Goal: Task Accomplishment & Management: Use online tool/utility

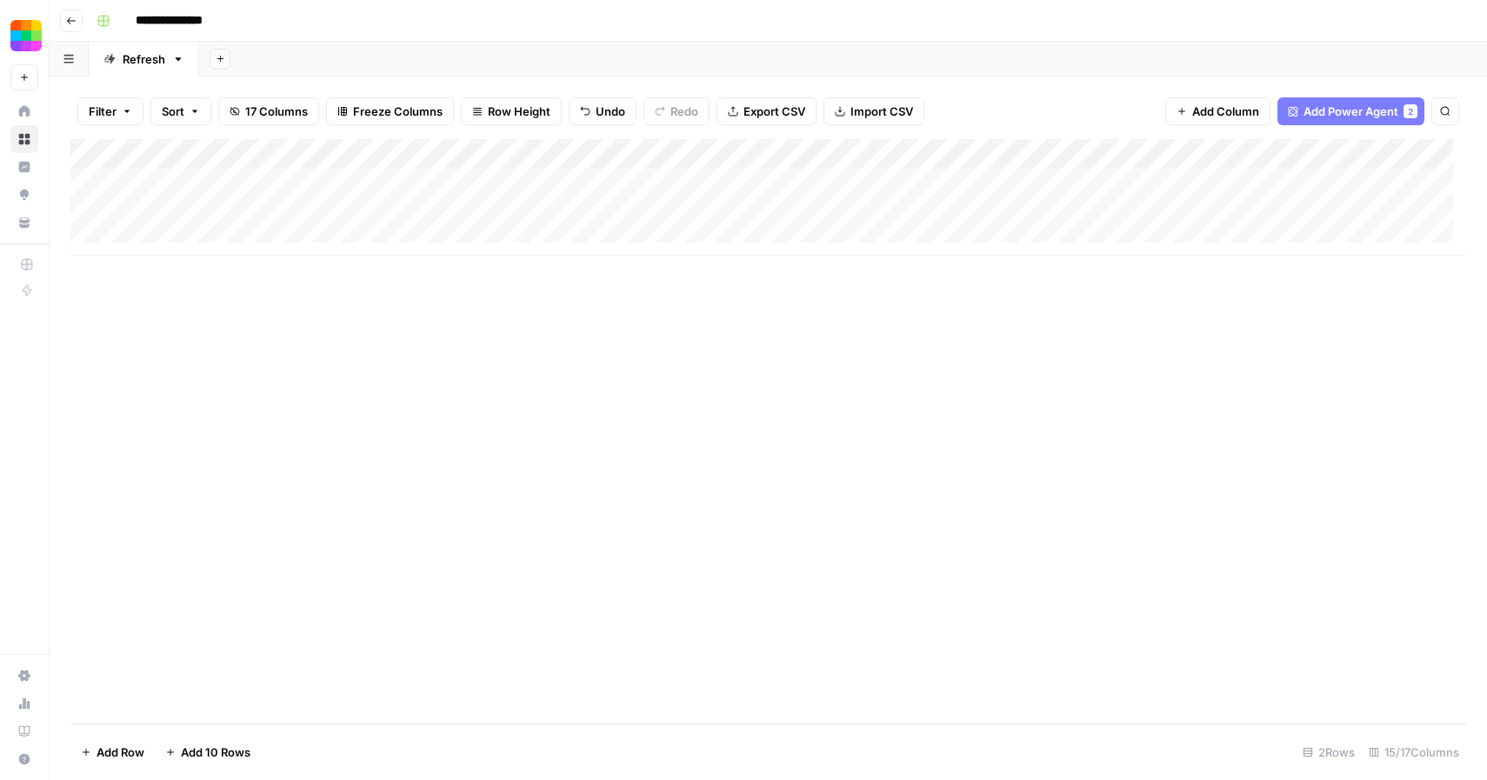
click at [89, 214] on div "Add Column" at bounding box center [767, 197] width 1395 height 116
click at [130, 739] on button "Delete 1 Row" at bounding box center [115, 752] width 90 height 28
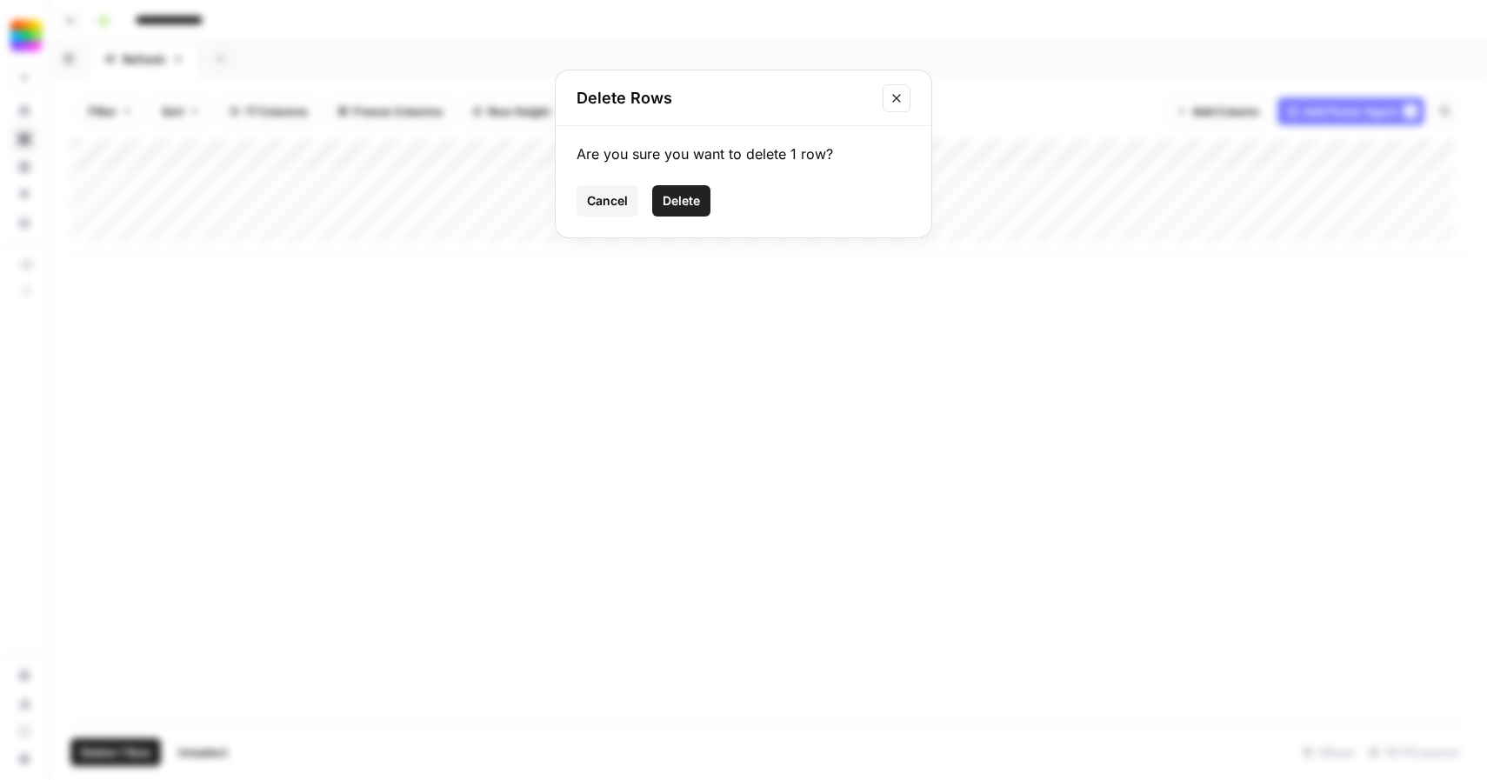
click at [695, 195] on span "Delete" at bounding box center [680, 200] width 37 height 17
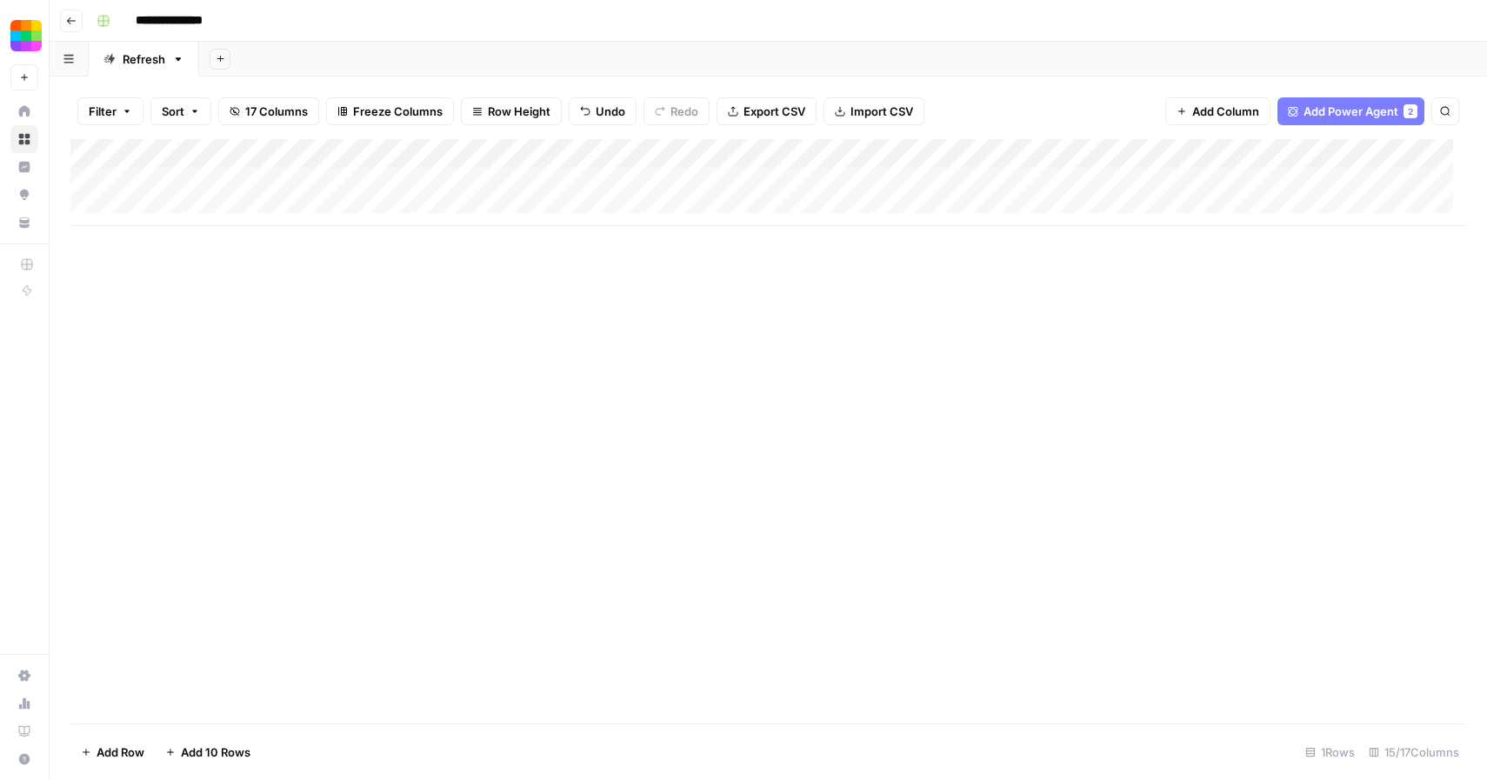
click at [190, 208] on div "Add Column" at bounding box center [767, 182] width 1395 height 87
click at [217, 329] on div "Add Column" at bounding box center [767, 431] width 1395 height 584
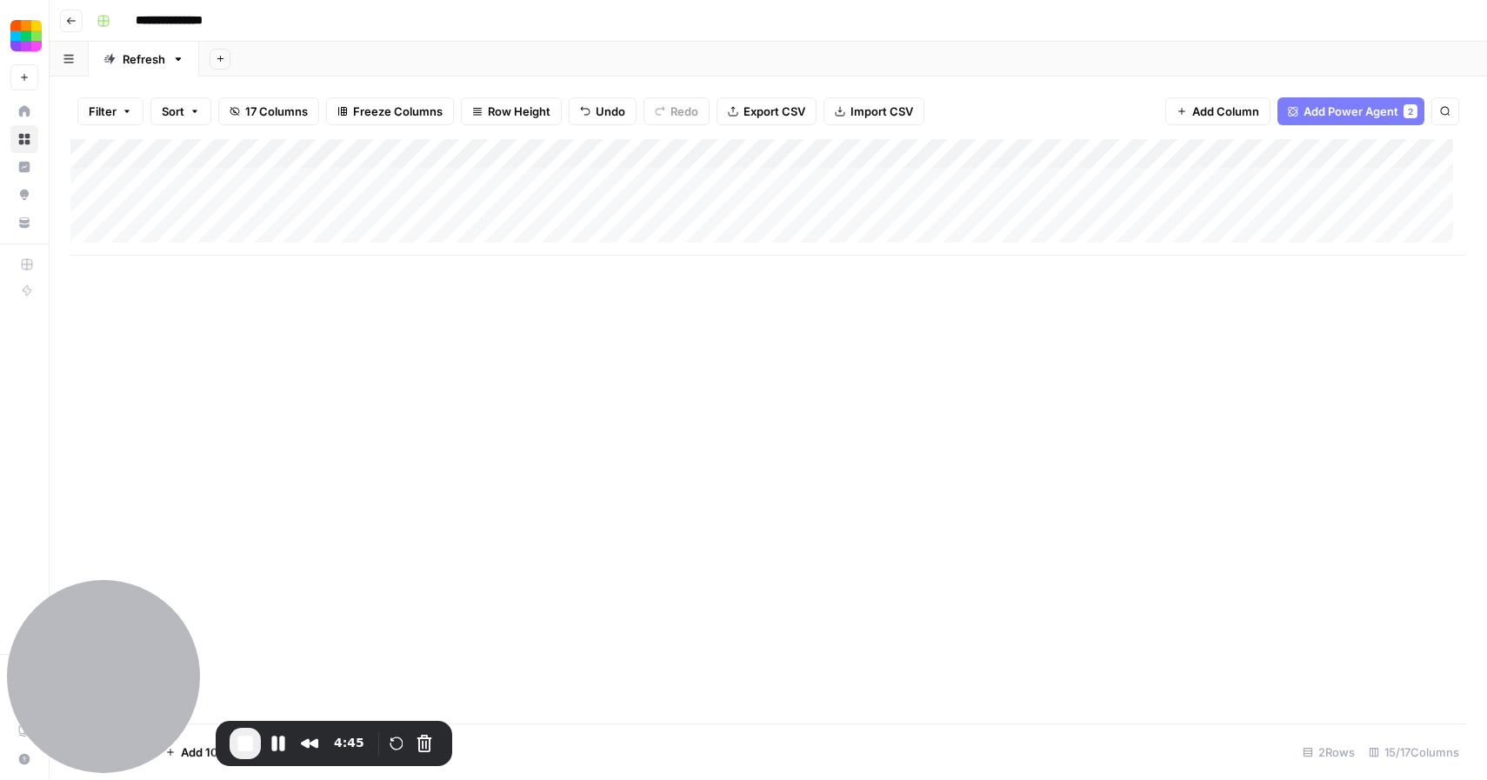
click at [230, 213] on div "Add Column" at bounding box center [767, 197] width 1395 height 116
type textarea "**********"
click at [461, 211] on div "Add Column" at bounding box center [767, 197] width 1395 height 116
click at [274, 742] on button "Pause Recording" at bounding box center [278, 743] width 28 height 28
click at [277, 746] on span "Play Recording" at bounding box center [278, 745] width 21 height 21
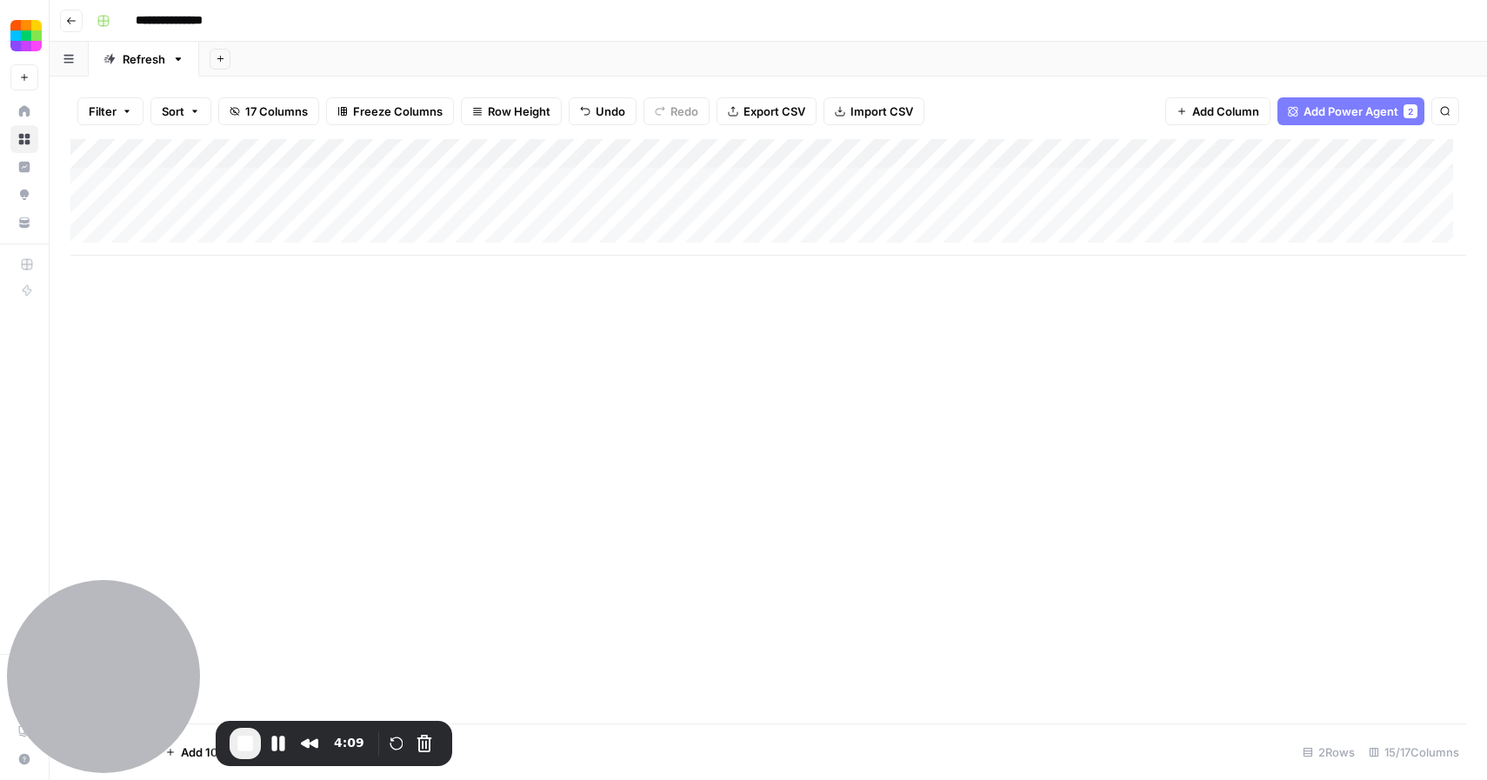
click at [995, 213] on div "Add Column" at bounding box center [767, 197] width 1395 height 116
click at [283, 746] on button "Pause Recording" at bounding box center [278, 743] width 28 height 28
click at [281, 746] on span "Play Recording" at bounding box center [278, 745] width 21 height 21
click at [708, 210] on div "Add Column" at bounding box center [767, 197] width 1395 height 116
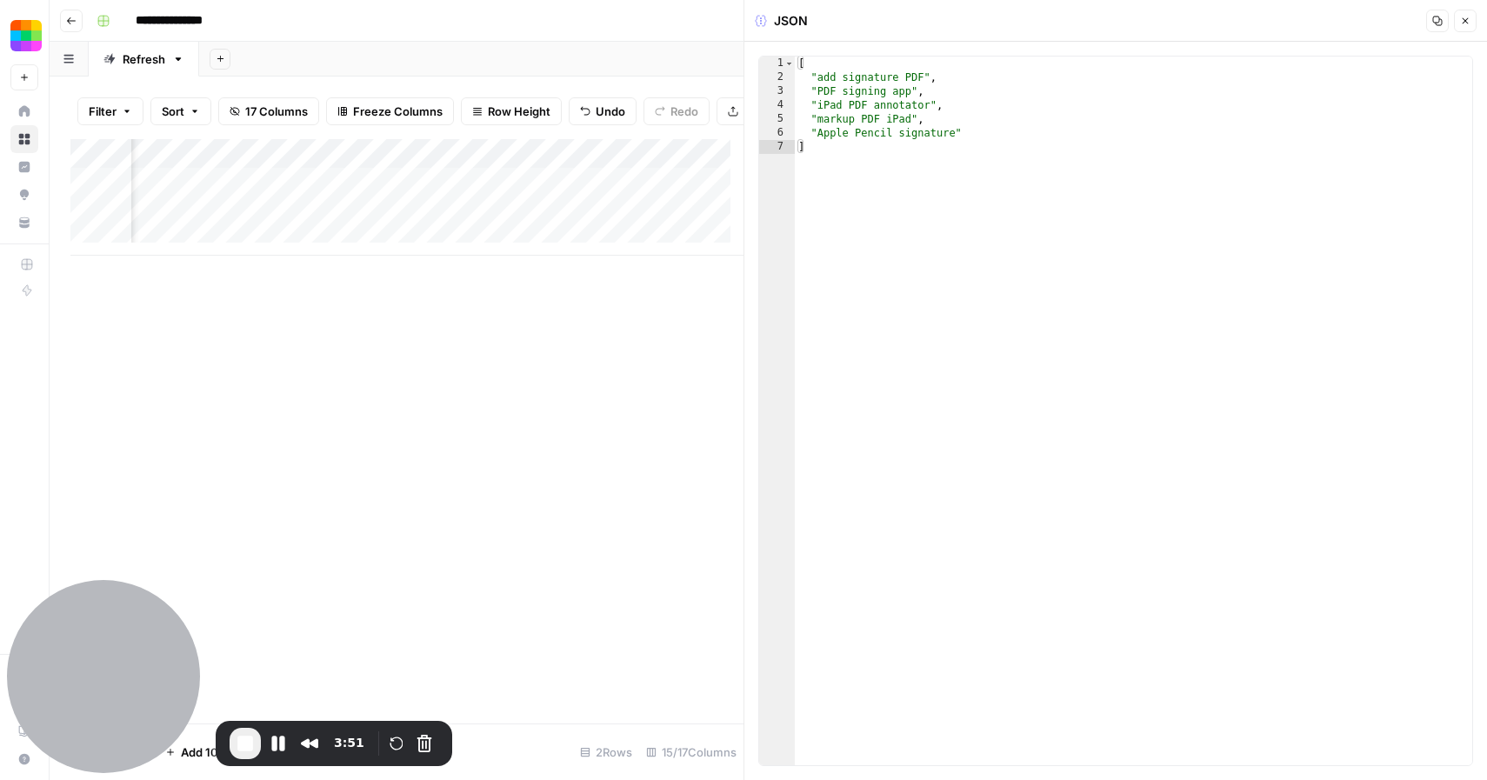
type textarea "**********"
click at [955, 131] on div "[ "add signature PDF" , "PDF signing app" , "iPad PDF annotator" , "markup PDF …" at bounding box center [1133, 425] width 677 height 736
click at [1472, 24] on button "Close" at bounding box center [1465, 21] width 23 height 23
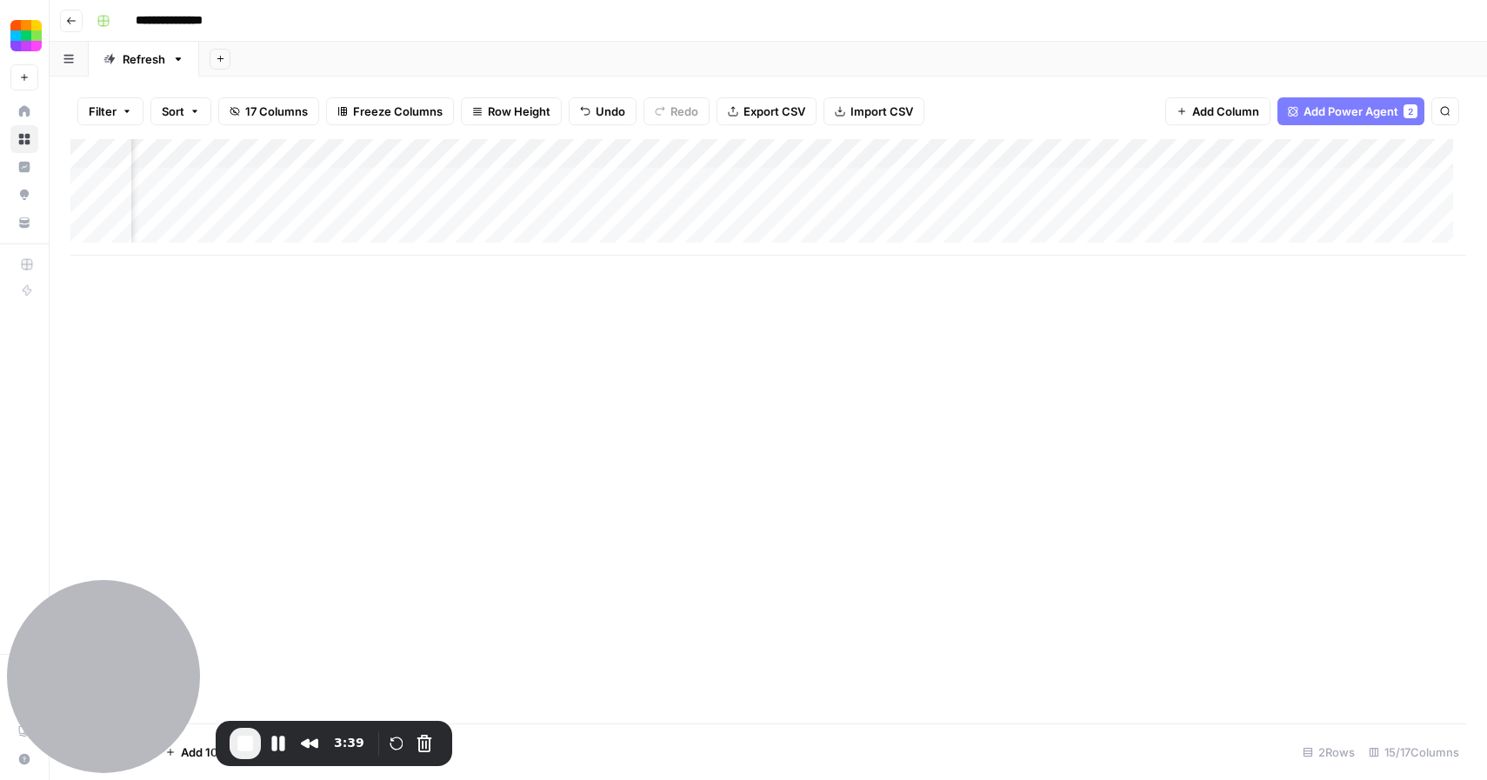
click at [835, 211] on div "Add Column" at bounding box center [767, 197] width 1395 height 116
click at [276, 750] on button "Pause Recording" at bounding box center [278, 743] width 28 height 28
click at [278, 742] on span "Play Recording" at bounding box center [278, 745] width 21 height 21
click at [282, 747] on button "Pause Recording" at bounding box center [278, 743] width 28 height 28
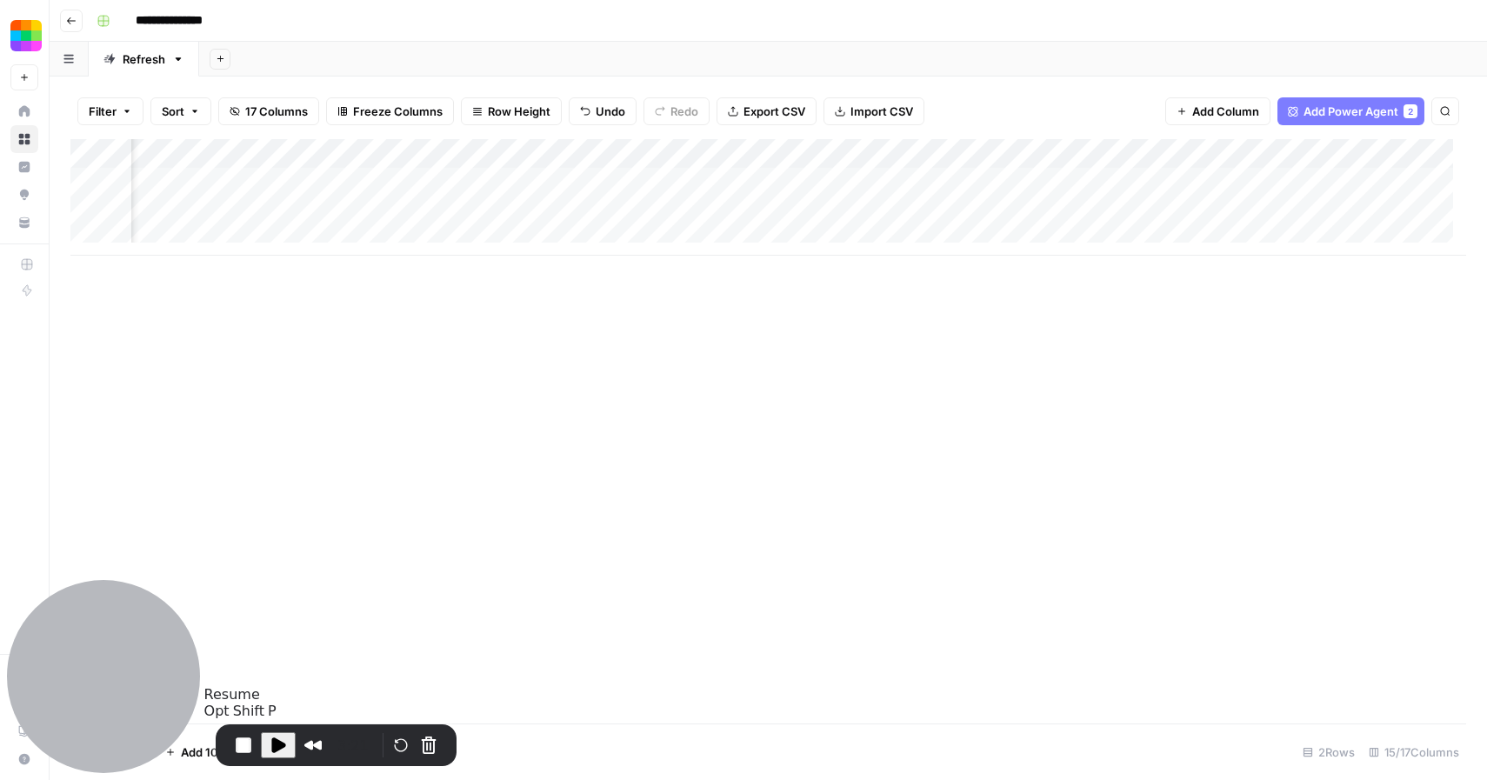
click at [282, 745] on span "Play Recording" at bounding box center [278, 745] width 21 height 21
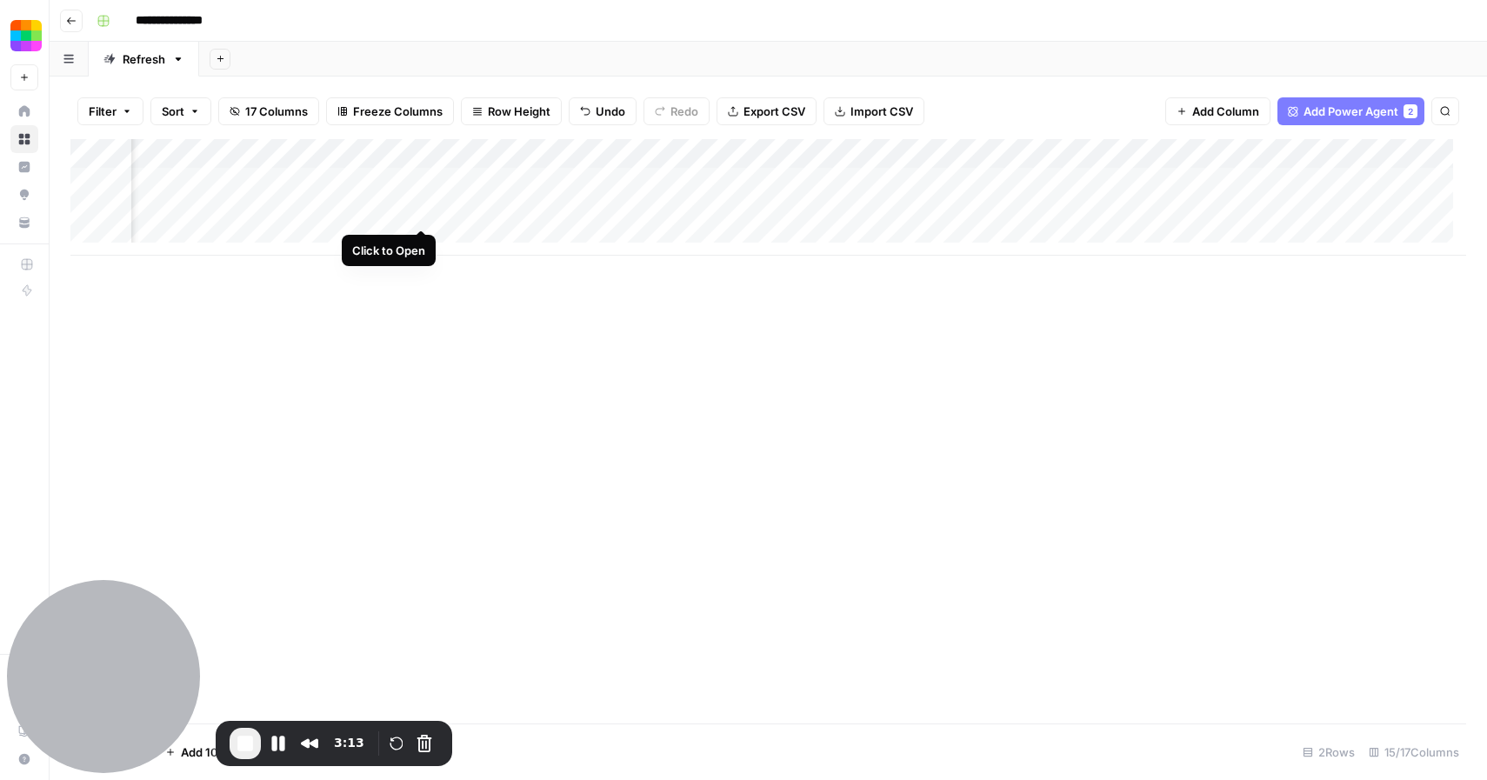
click at [421, 212] on div "Add Column" at bounding box center [767, 197] width 1395 height 116
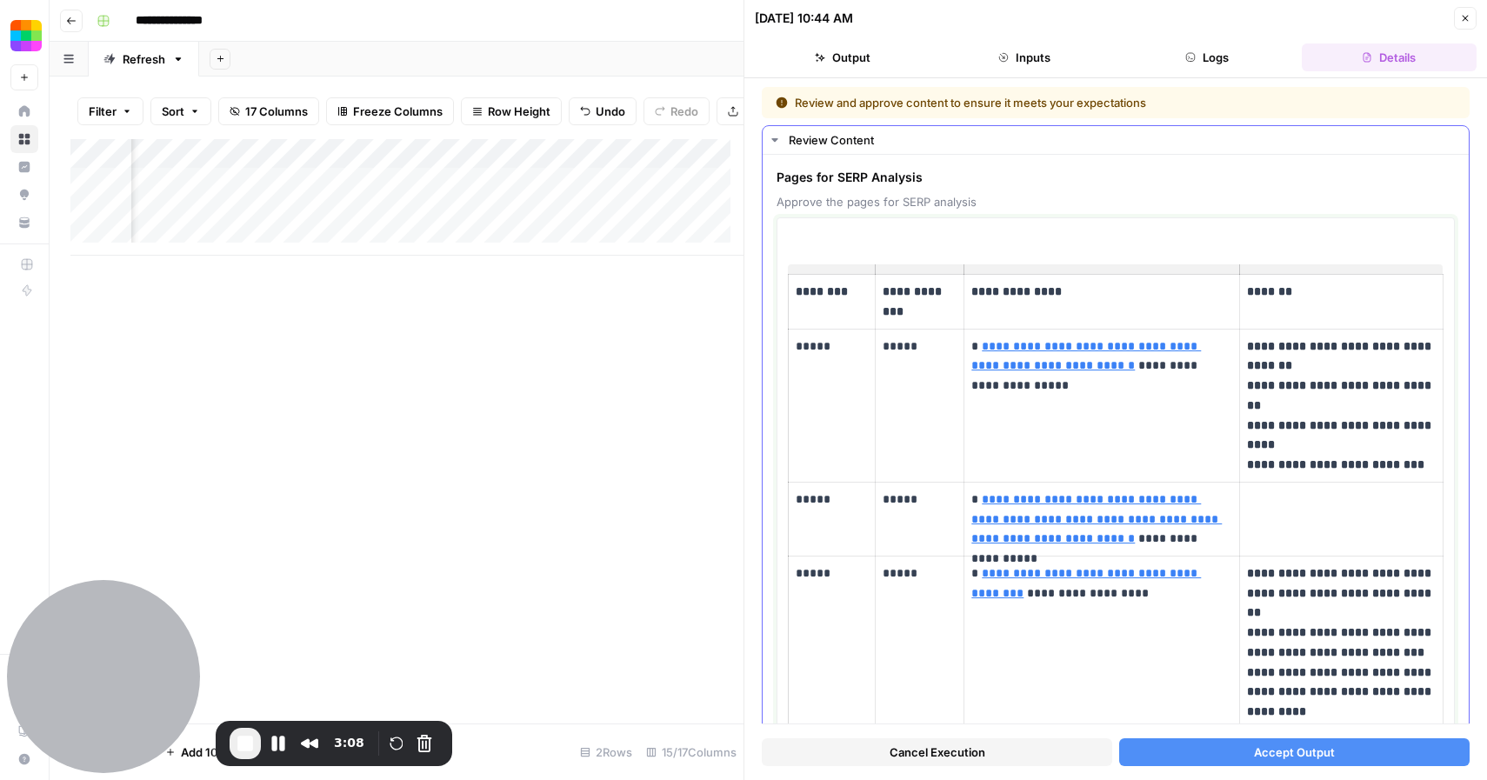
click at [1345, 422] on p "**********" at bounding box center [1341, 405] width 189 height 138
click at [1292, 743] on span "Accept Output" at bounding box center [1294, 751] width 81 height 17
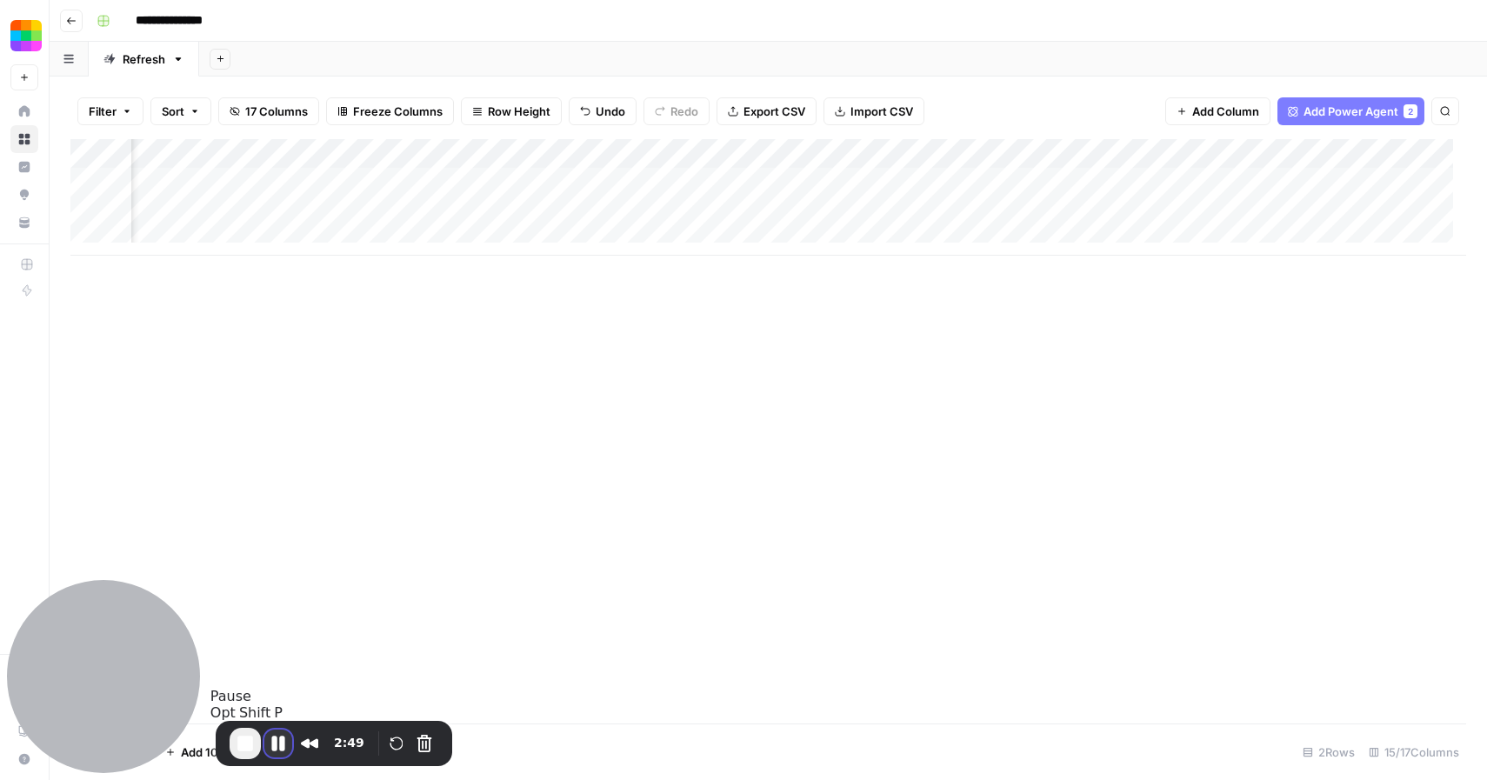
click at [283, 742] on button "Pause Recording" at bounding box center [278, 743] width 28 height 28
click at [271, 745] on span "Play Recording" at bounding box center [278, 745] width 21 height 21
click at [425, 216] on div "Add Column" at bounding box center [767, 197] width 1395 height 116
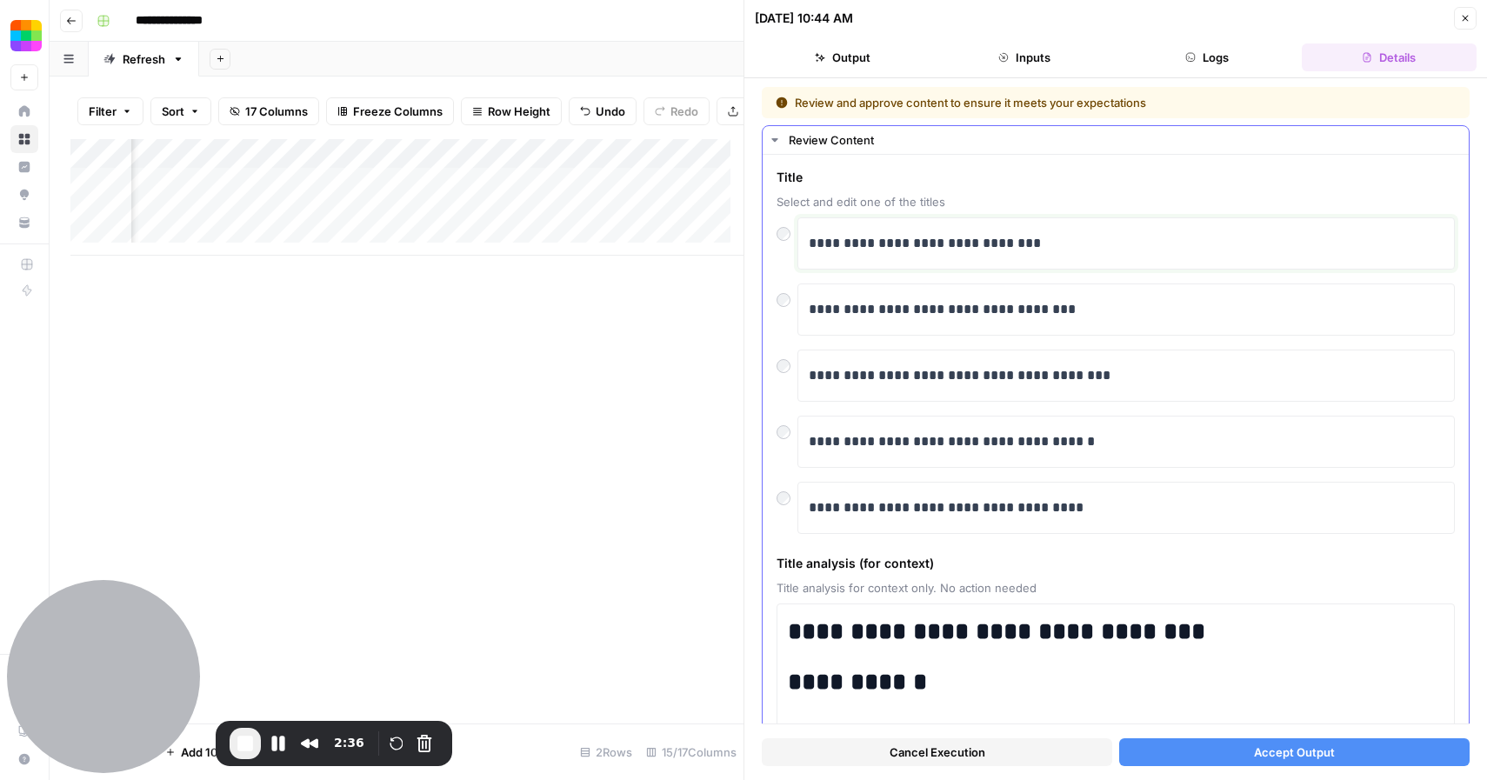
click at [1075, 248] on p "**********" at bounding box center [1119, 243] width 622 height 23
click at [1275, 757] on span "Accept Output" at bounding box center [1294, 751] width 81 height 17
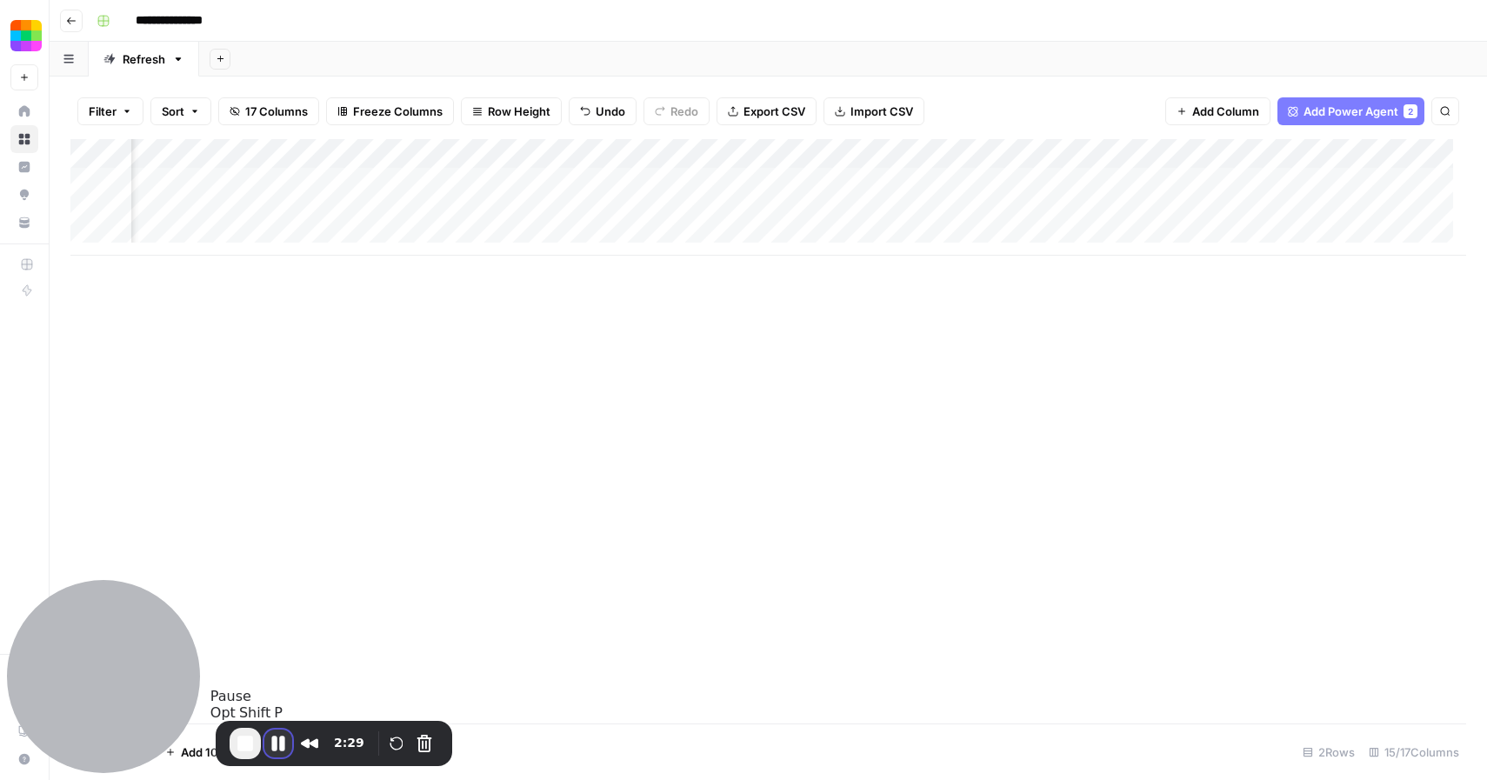
click at [284, 743] on button "Pause Recording" at bounding box center [278, 743] width 28 height 28
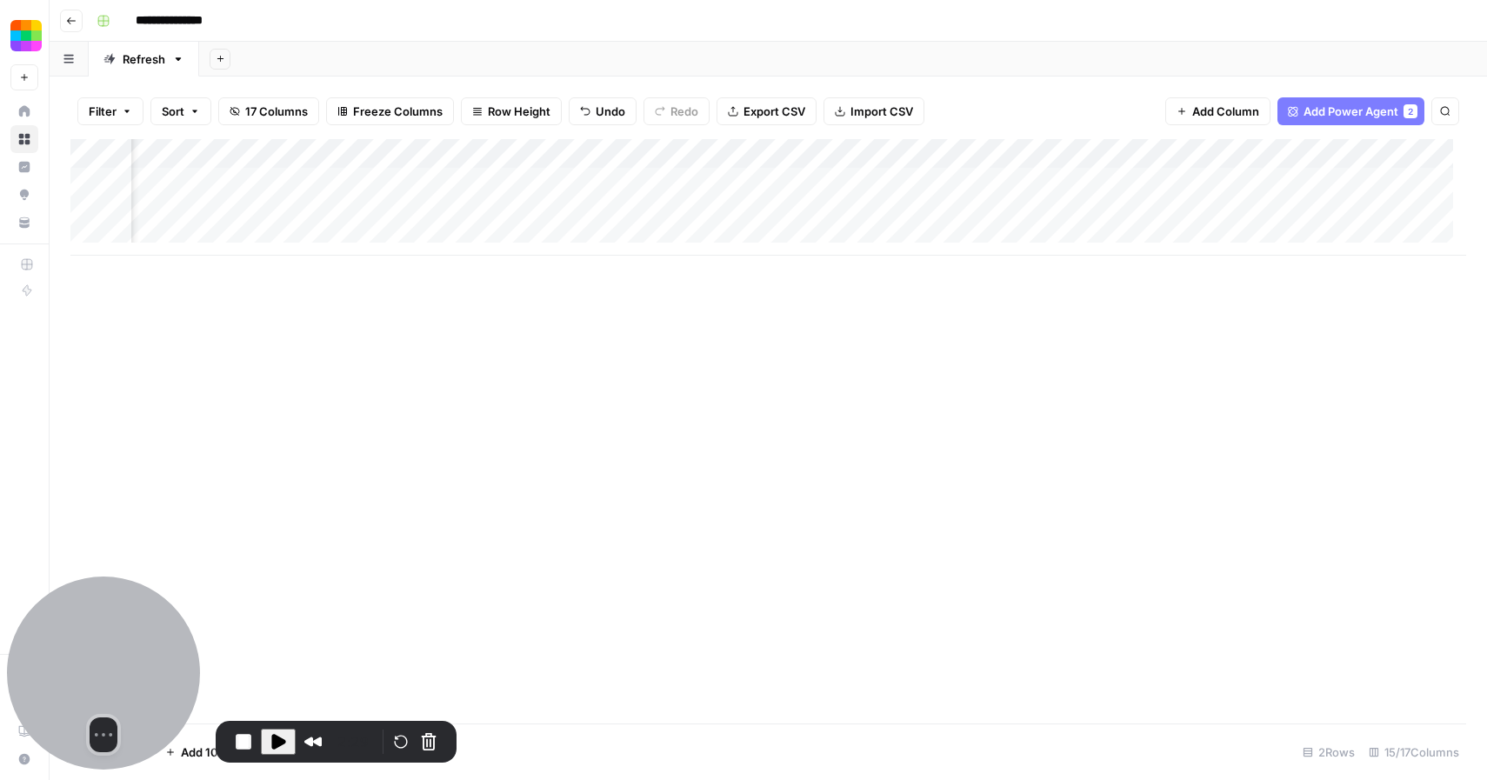
click at [121, 642] on div at bounding box center [103, 672] width 193 height 193
click at [108, 619] on div at bounding box center [106, 672] width 193 height 193
click at [284, 741] on span "Play Recording" at bounding box center [279, 739] width 21 height 21
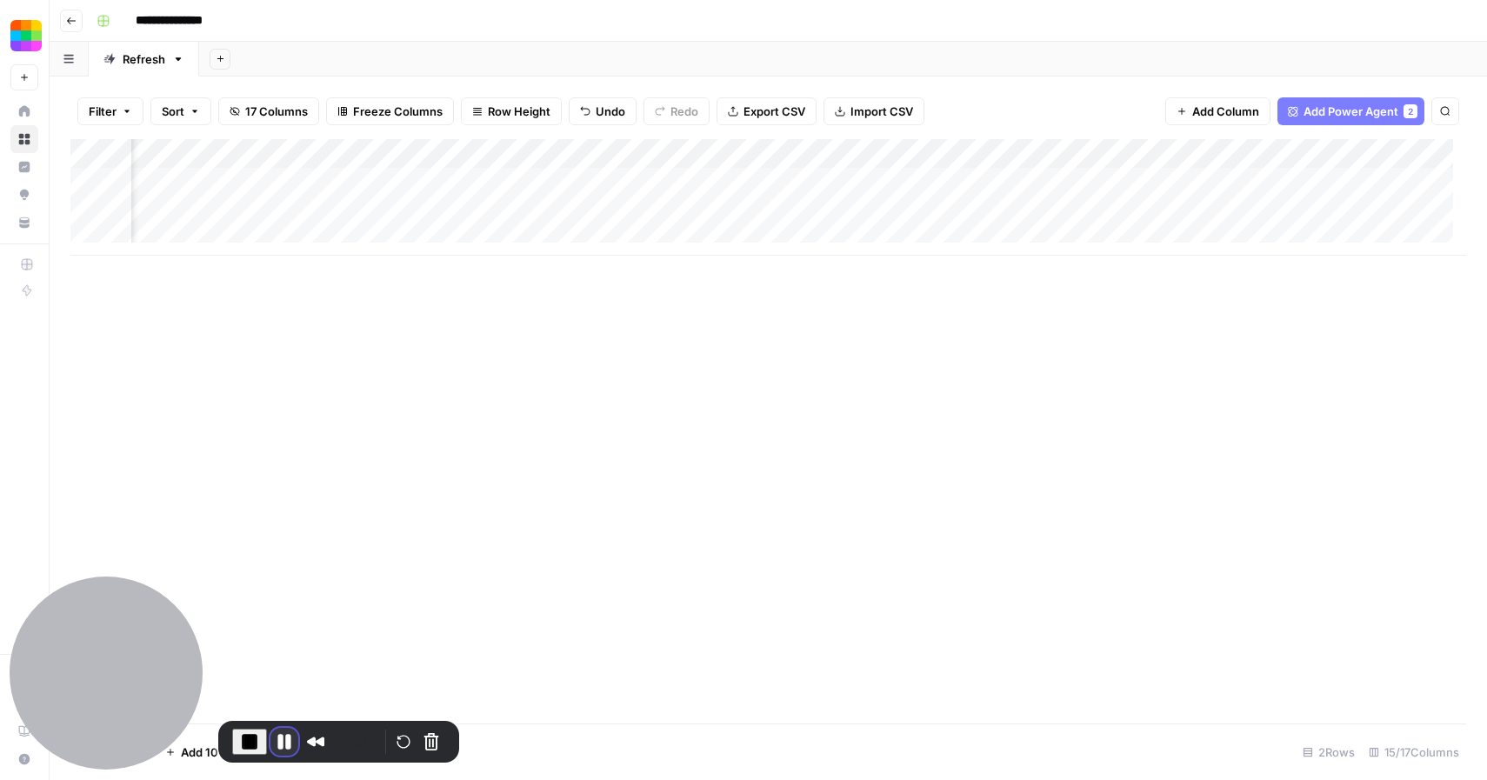
click at [283, 744] on button "Pause Recording" at bounding box center [284, 742] width 28 height 28
click at [281, 737] on span "Play Recording" at bounding box center [279, 739] width 21 height 21
click at [539, 211] on div "Add Column" at bounding box center [767, 197] width 1395 height 116
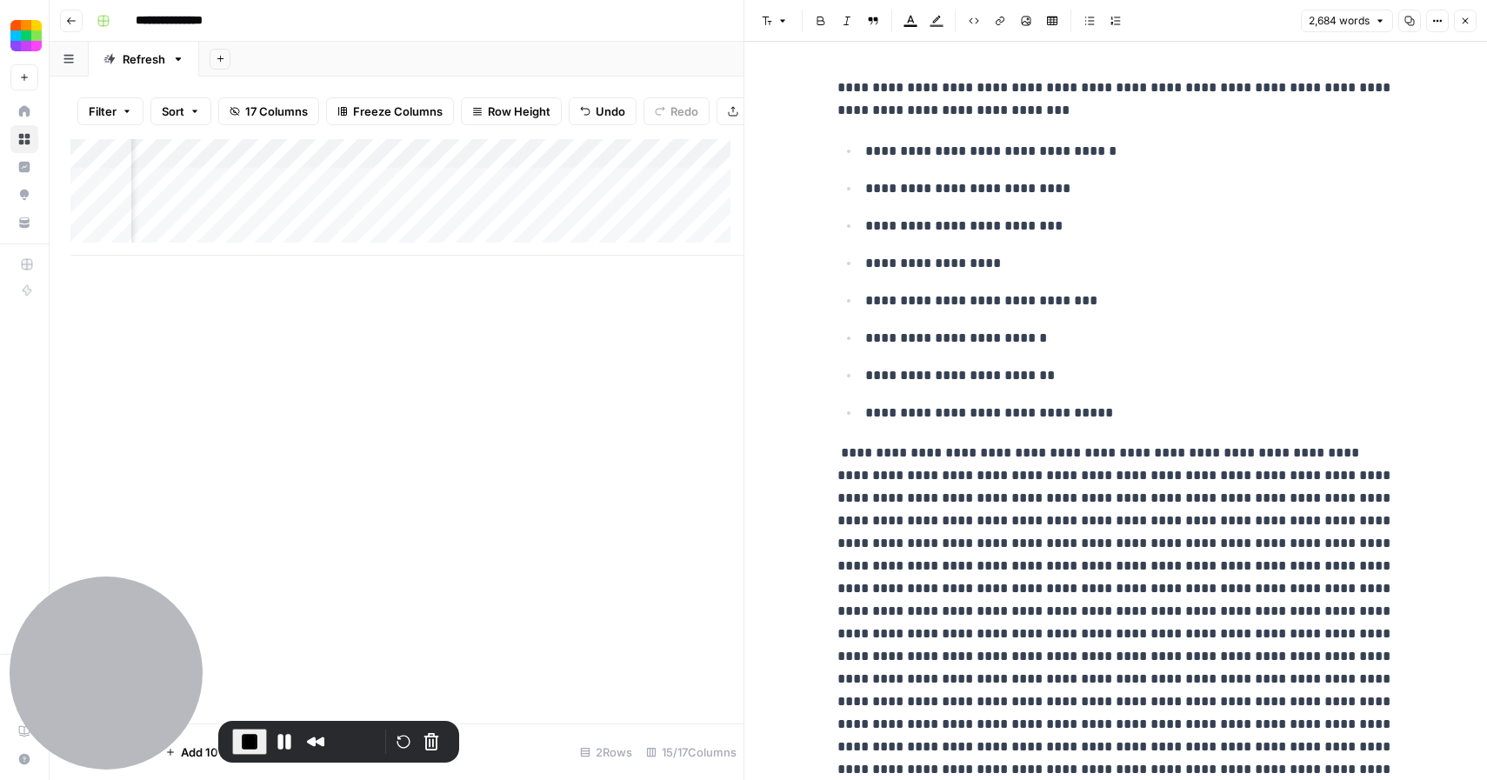
click at [1069, 382] on p "**********" at bounding box center [1129, 375] width 529 height 23
click at [1465, 25] on icon "button" at bounding box center [1465, 21] width 10 height 10
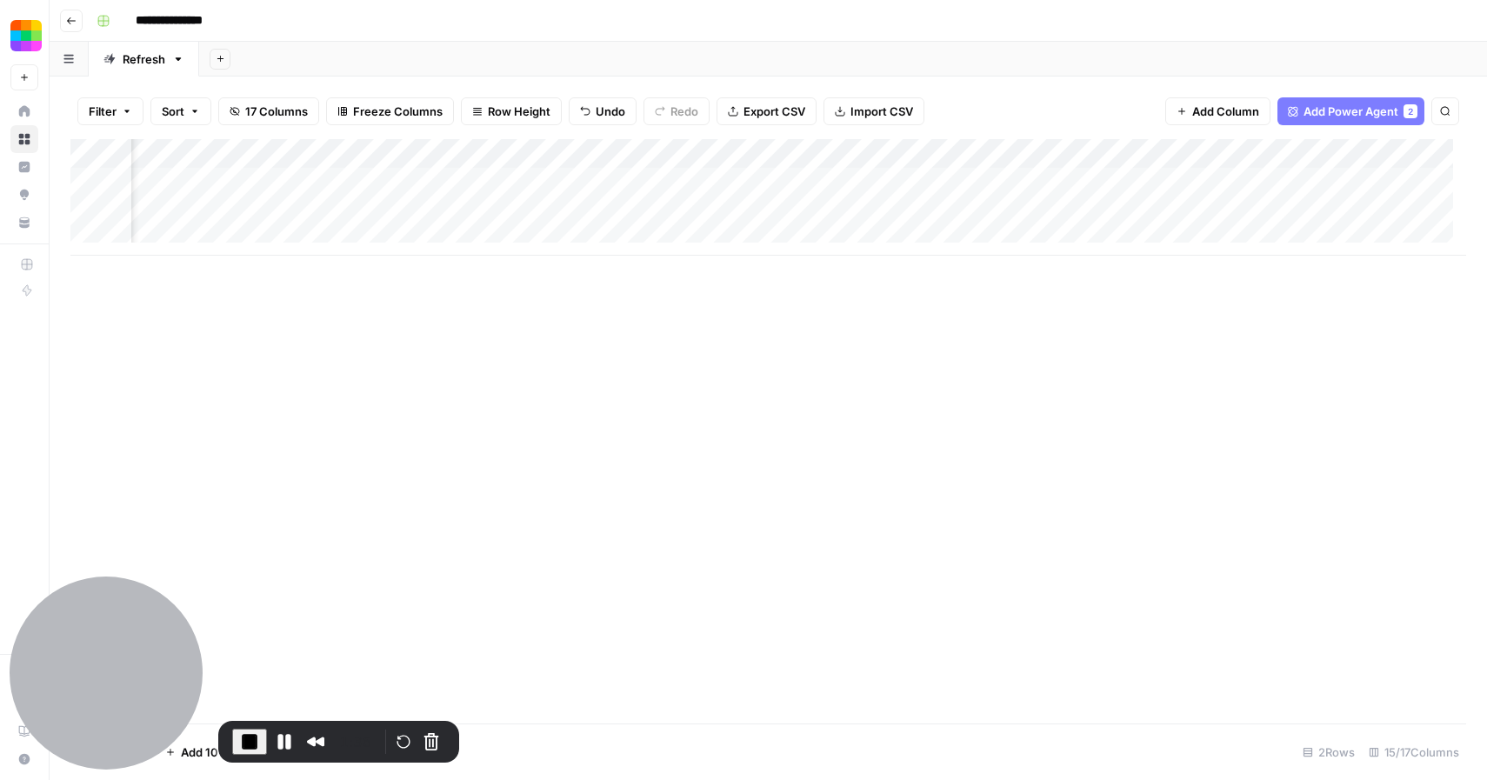
click at [823, 212] on div "Add Column" at bounding box center [767, 197] width 1395 height 116
click at [287, 742] on button "Pause Recording" at bounding box center [284, 742] width 28 height 28
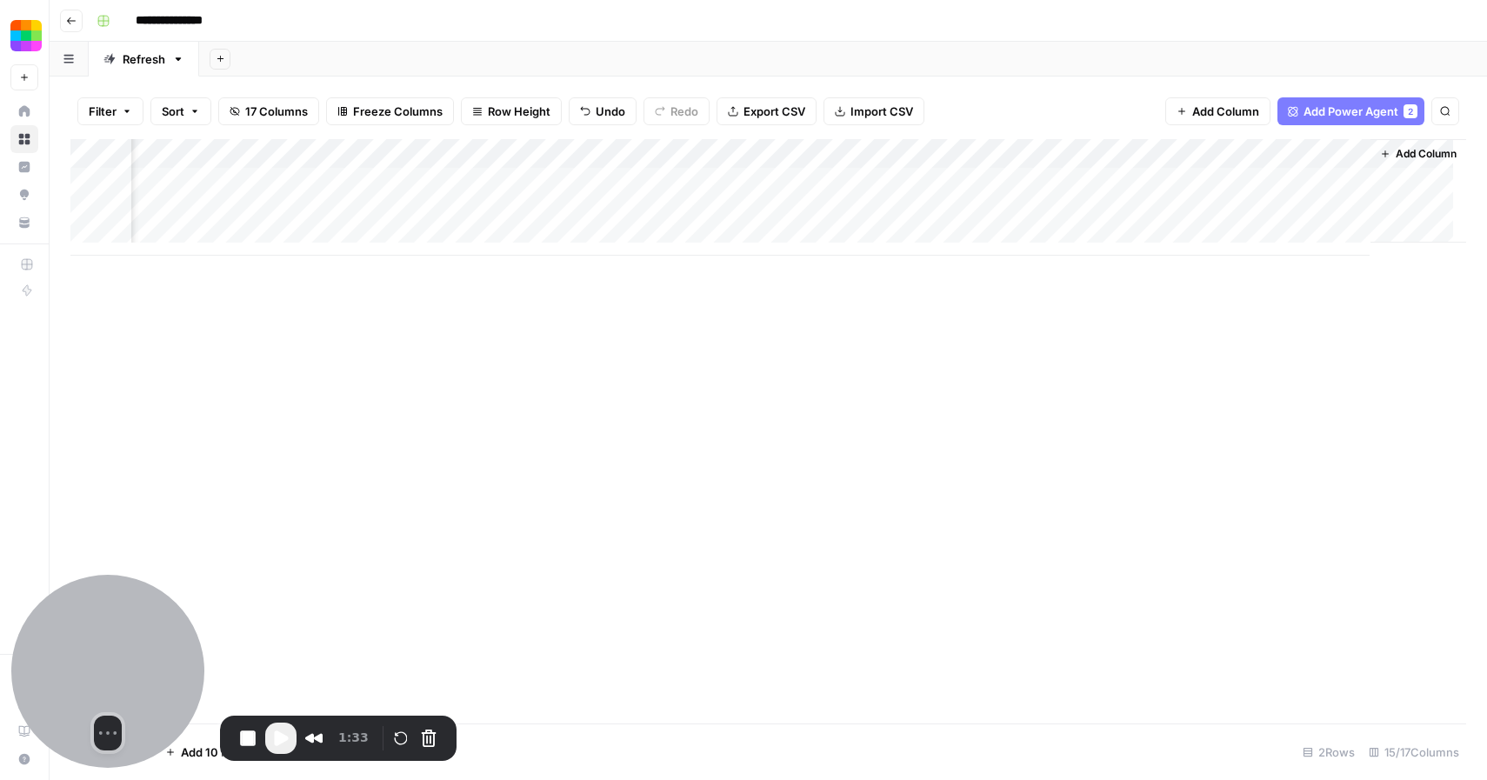
click at [161, 656] on div at bounding box center [107, 671] width 193 height 193
click at [169, 646] on div at bounding box center [108, 672] width 193 height 193
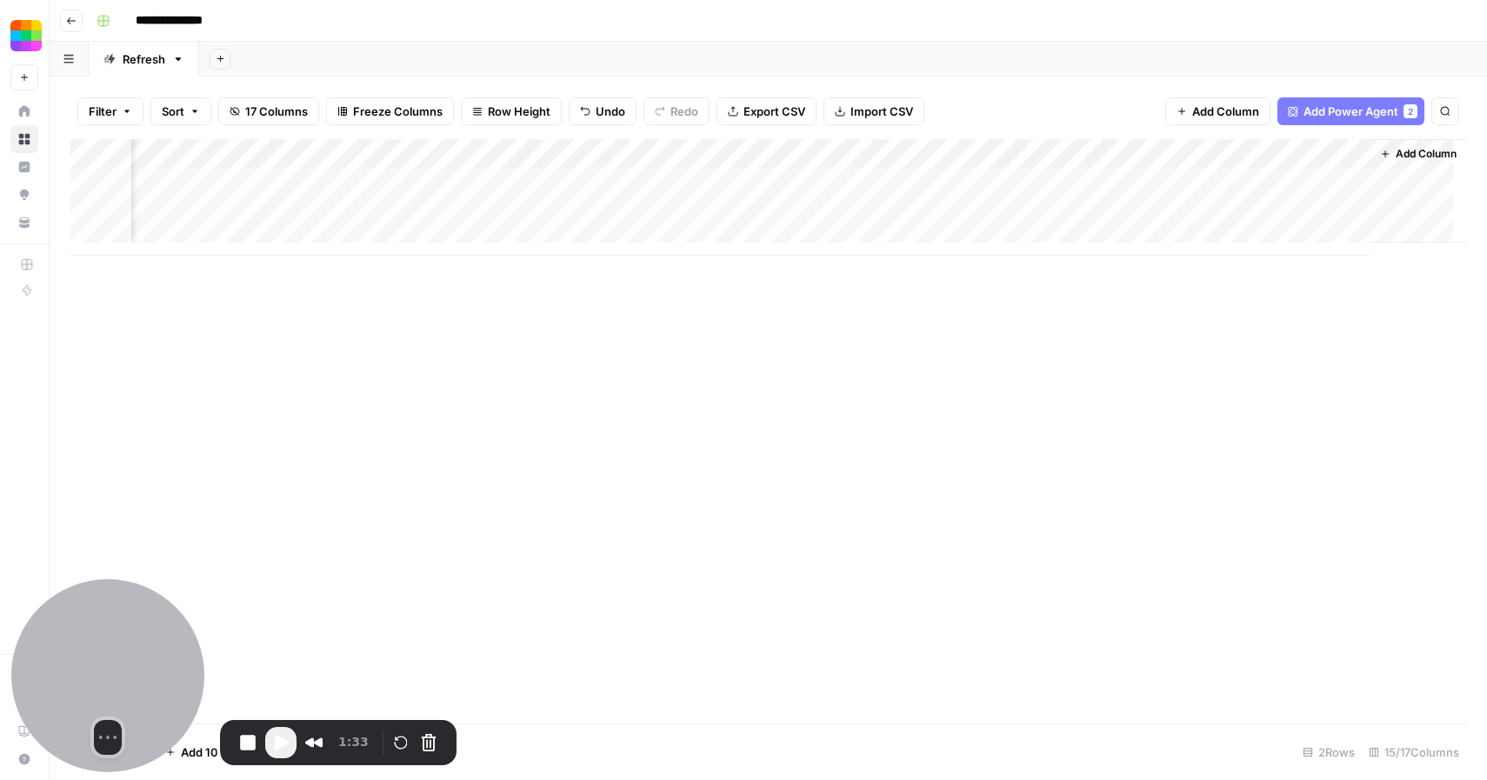
click at [143, 666] on div at bounding box center [107, 675] width 193 height 193
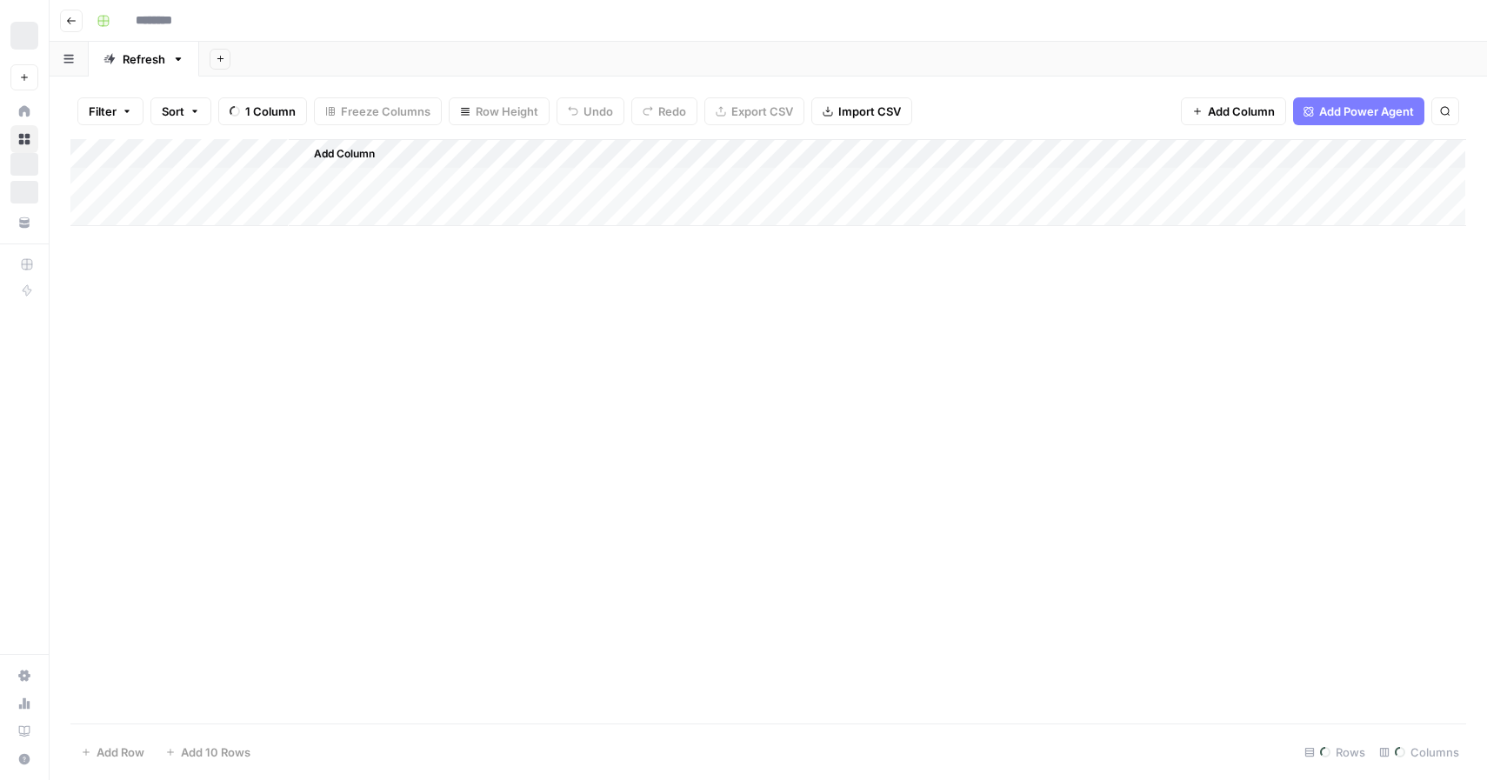
type input "**********"
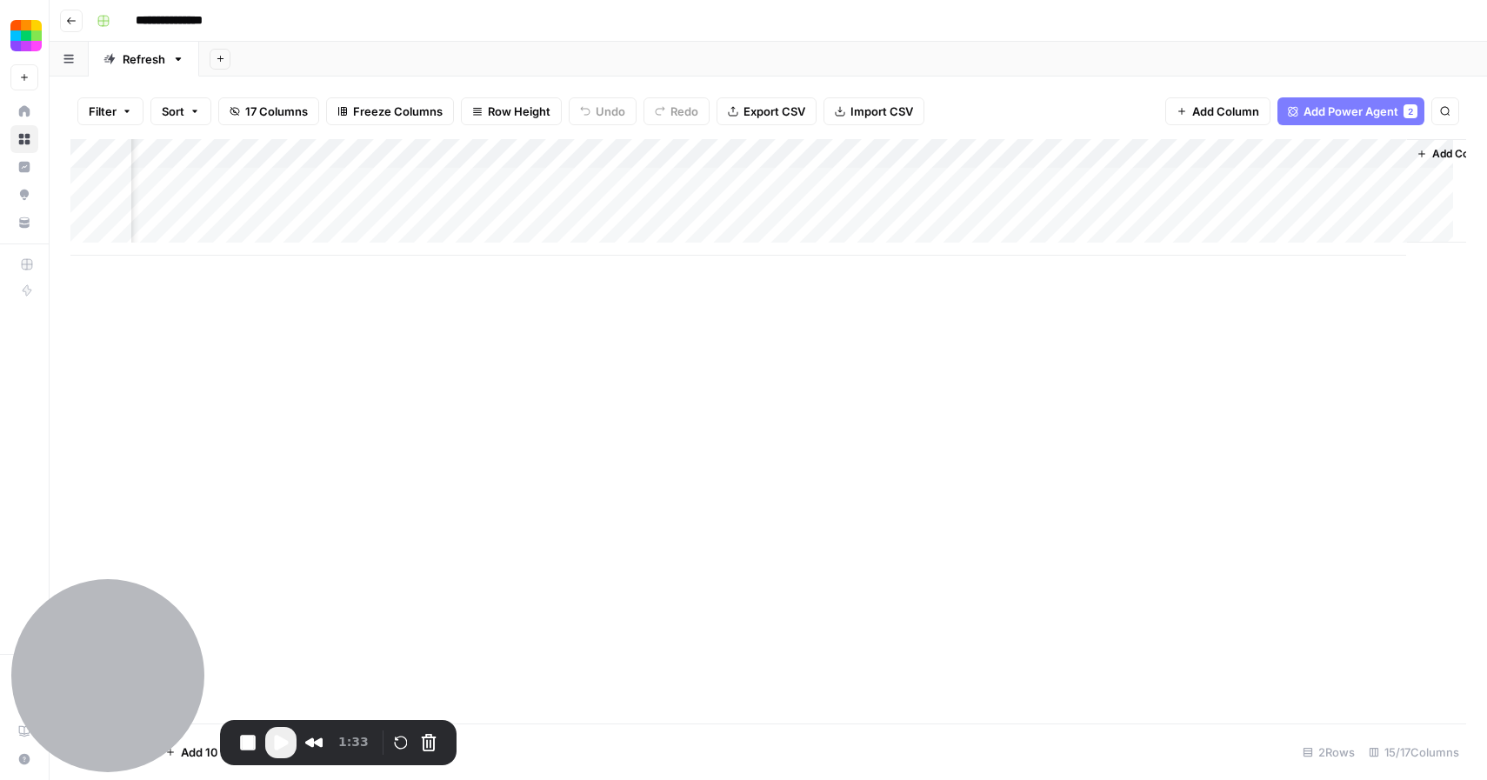
scroll to position [0, 1534]
click at [422, 748] on button "Cancel Recording" at bounding box center [429, 743] width 28 height 28
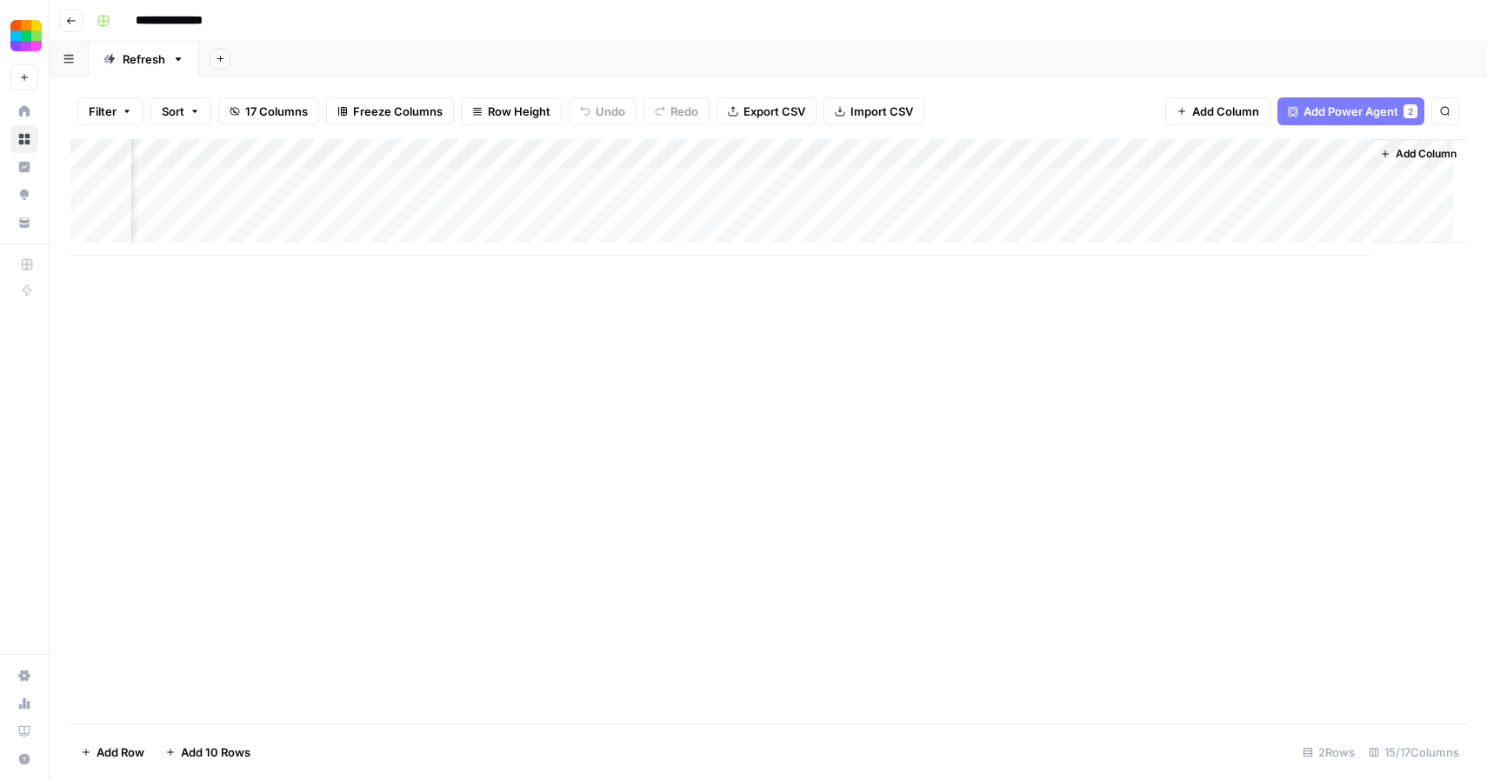
click at [694, 309] on div "Add Column" at bounding box center [767, 431] width 1395 height 584
